Goal: Information Seeking & Learning: Learn about a topic

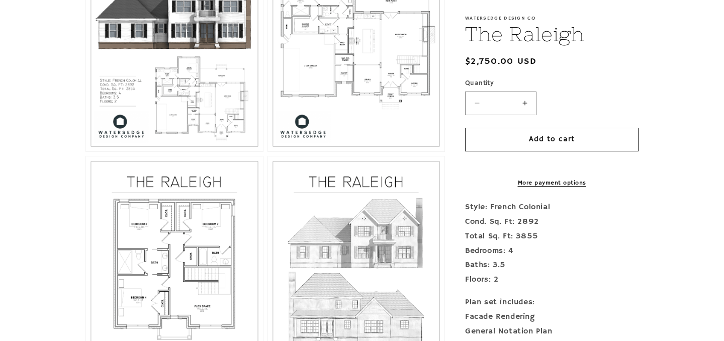
scroll to position [654, 0]
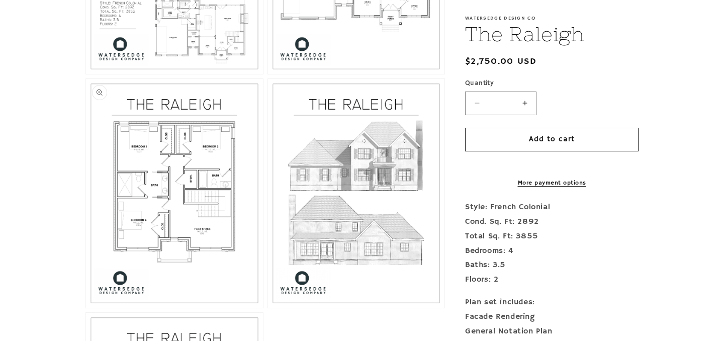
click at [86, 308] on button "Open media 4 in modal" at bounding box center [86, 308] width 0 height 0
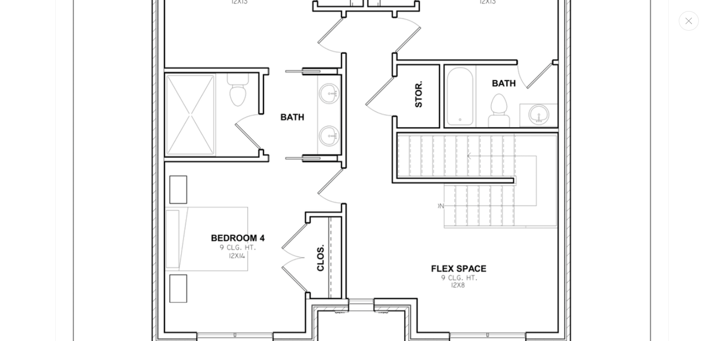
scroll to position [2657, 0]
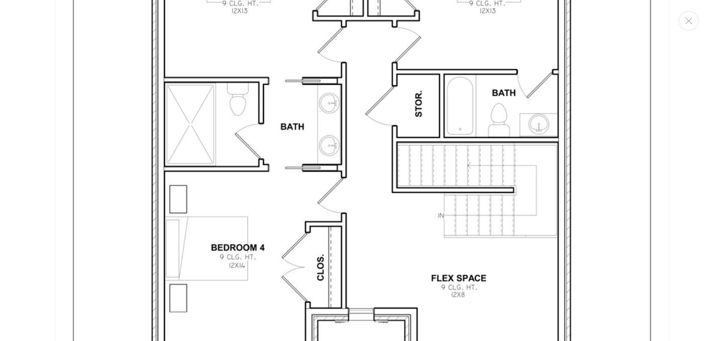
click at [338, 205] on img "Media gallery" at bounding box center [362, 155] width 614 height 794
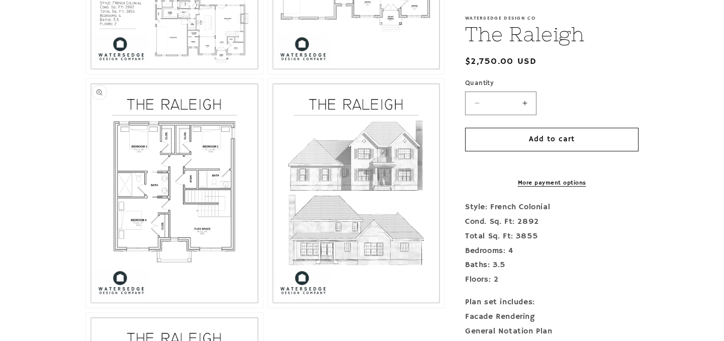
click at [86, 308] on button "Open media 4 in modal" at bounding box center [86, 308] width 0 height 0
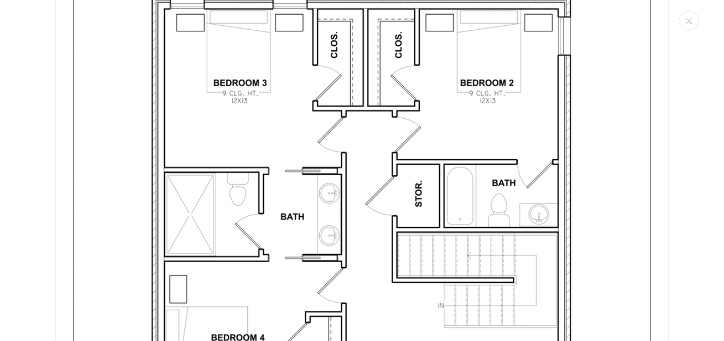
scroll to position [2564, 0]
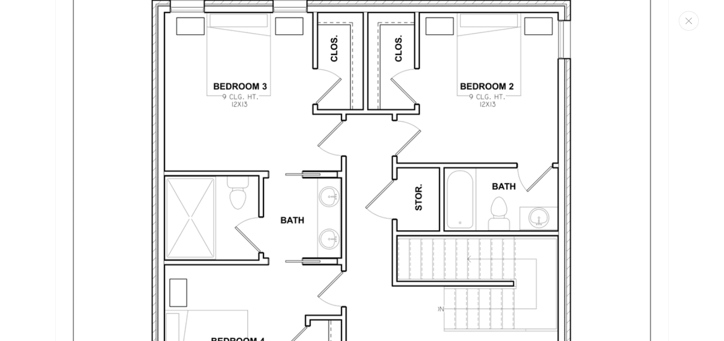
click at [73, 165] on img "Media gallery" at bounding box center [362, 249] width 614 height 794
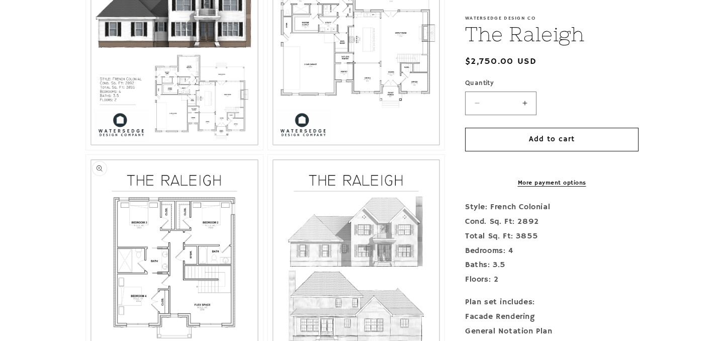
scroll to position [579, 0]
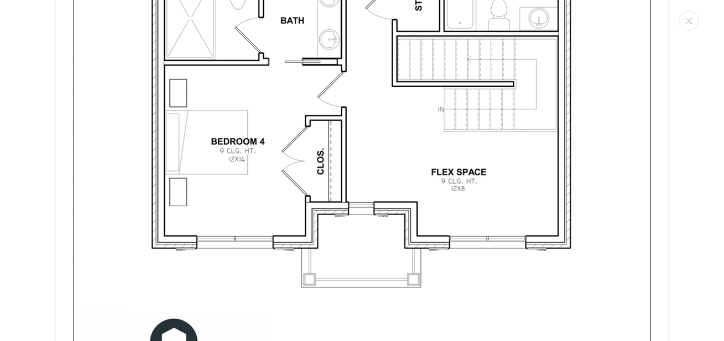
scroll to position [2766, 0]
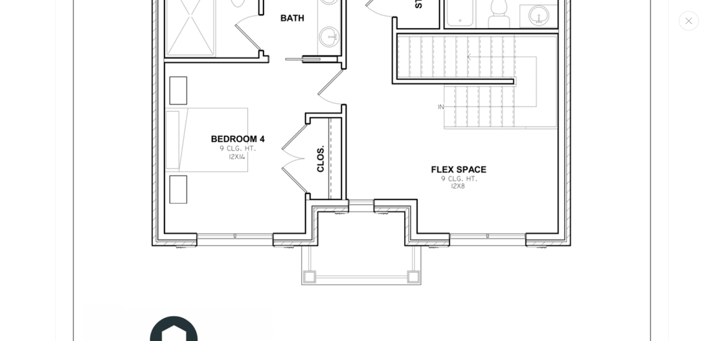
click at [47, 193] on div "Media gallery" at bounding box center [362, 170] width 724 height 341
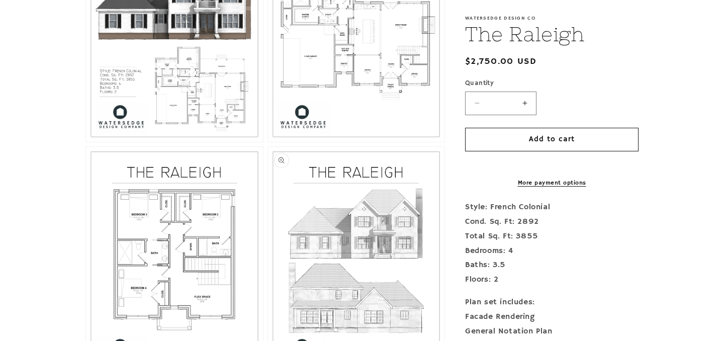
scroll to position [582, 0]
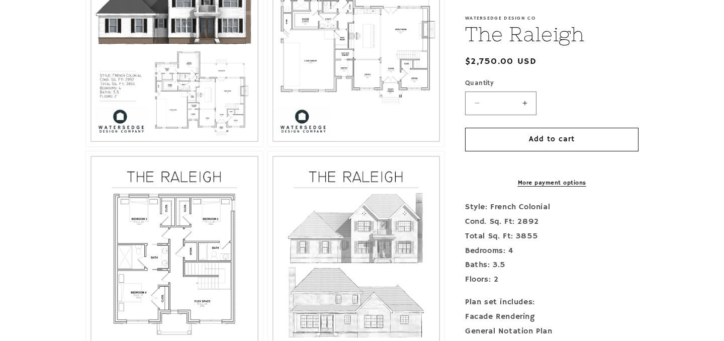
click at [268, 146] on button "Open media 3 in modal" at bounding box center [268, 146] width 0 height 0
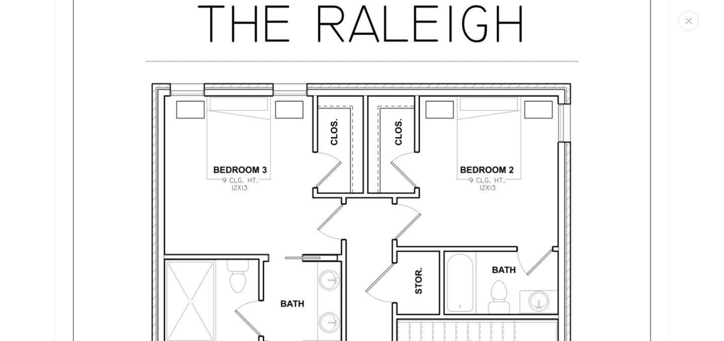
scroll to position [2481, 0]
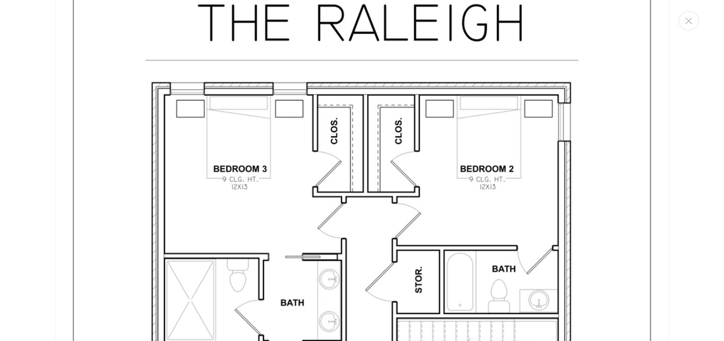
click at [53, 146] on div "Media gallery" at bounding box center [362, 170] width 724 height 341
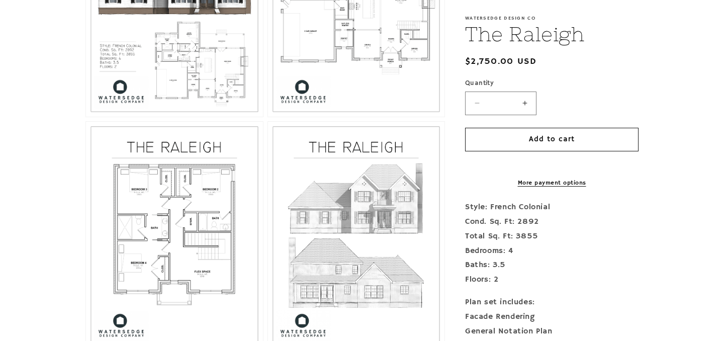
scroll to position [612, 0]
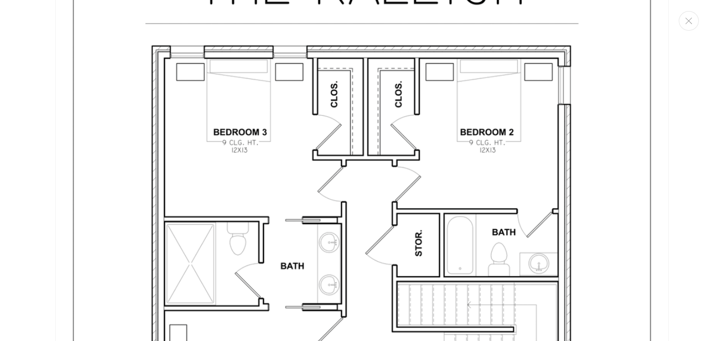
scroll to position [2539, 0]
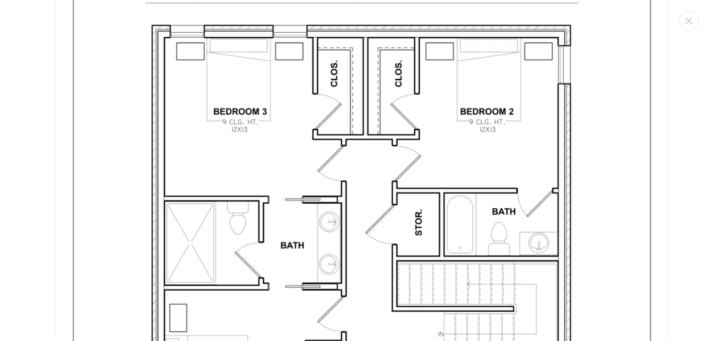
click at [38, 99] on div "Media gallery" at bounding box center [362, 170] width 724 height 341
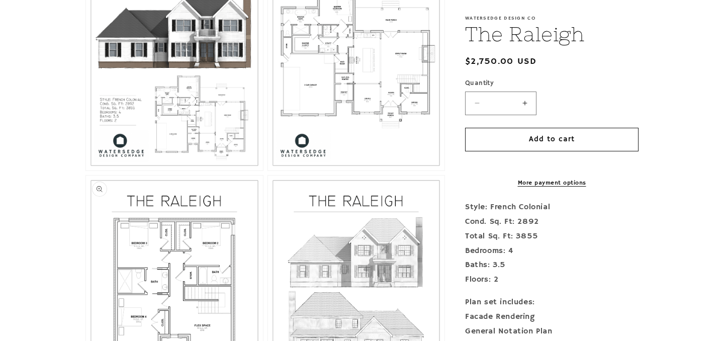
scroll to position [556, 0]
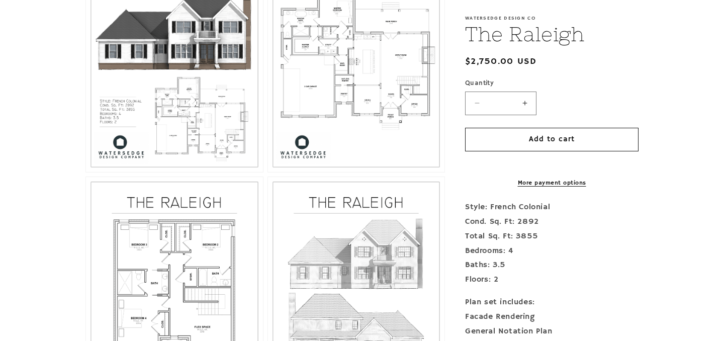
click at [268, 172] on button "Open media 3 in modal" at bounding box center [268, 172] width 0 height 0
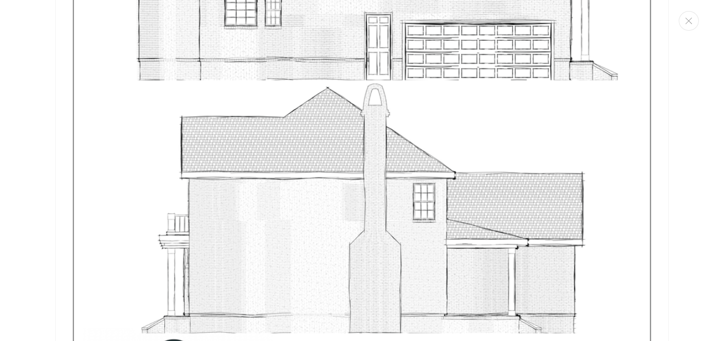
scroll to position [4478, 0]
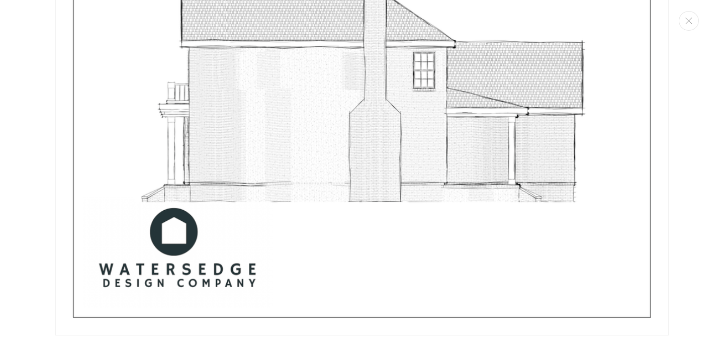
click at [23, 132] on div "Media gallery" at bounding box center [362, 170] width 724 height 341
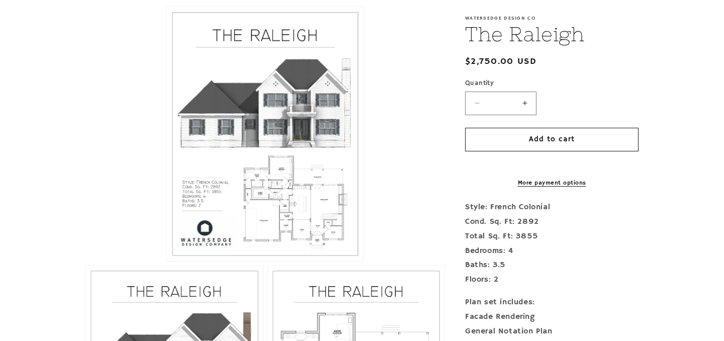
scroll to position [361, 0]
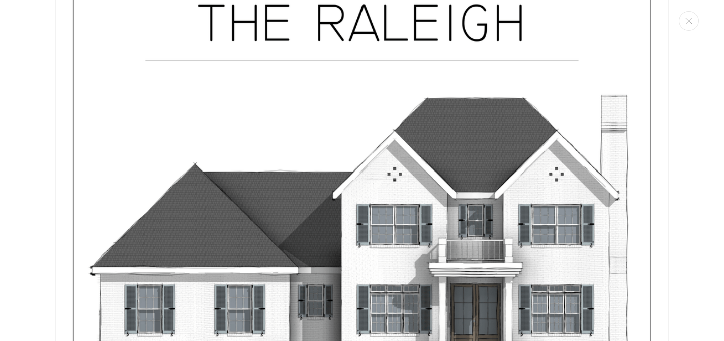
scroll to position [76, 0]
click at [686, 27] on button "Close" at bounding box center [689, 21] width 20 height 20
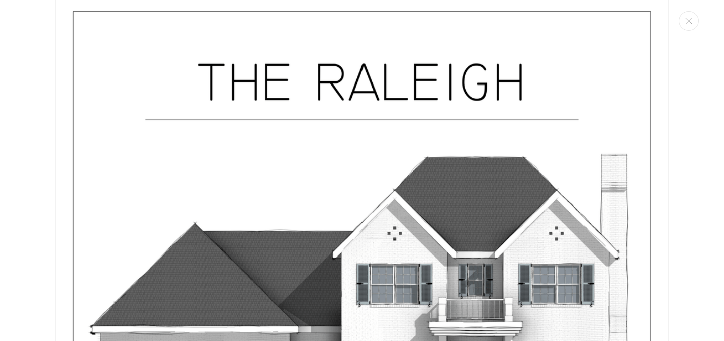
scroll to position [23, 0]
